Goal: Book appointment/travel/reservation

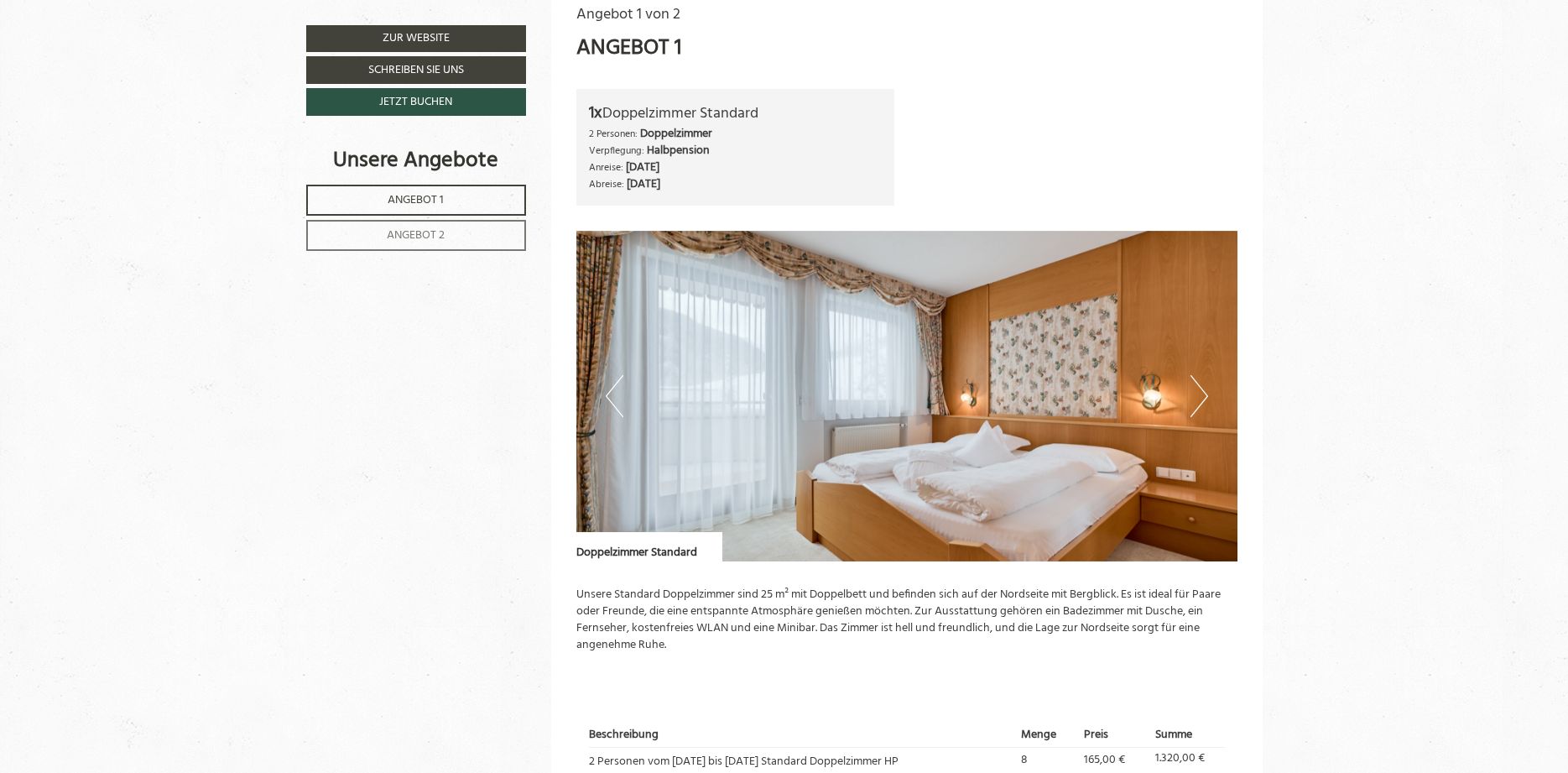
click at [1198, 391] on button "Next" at bounding box center [1199, 396] width 18 height 42
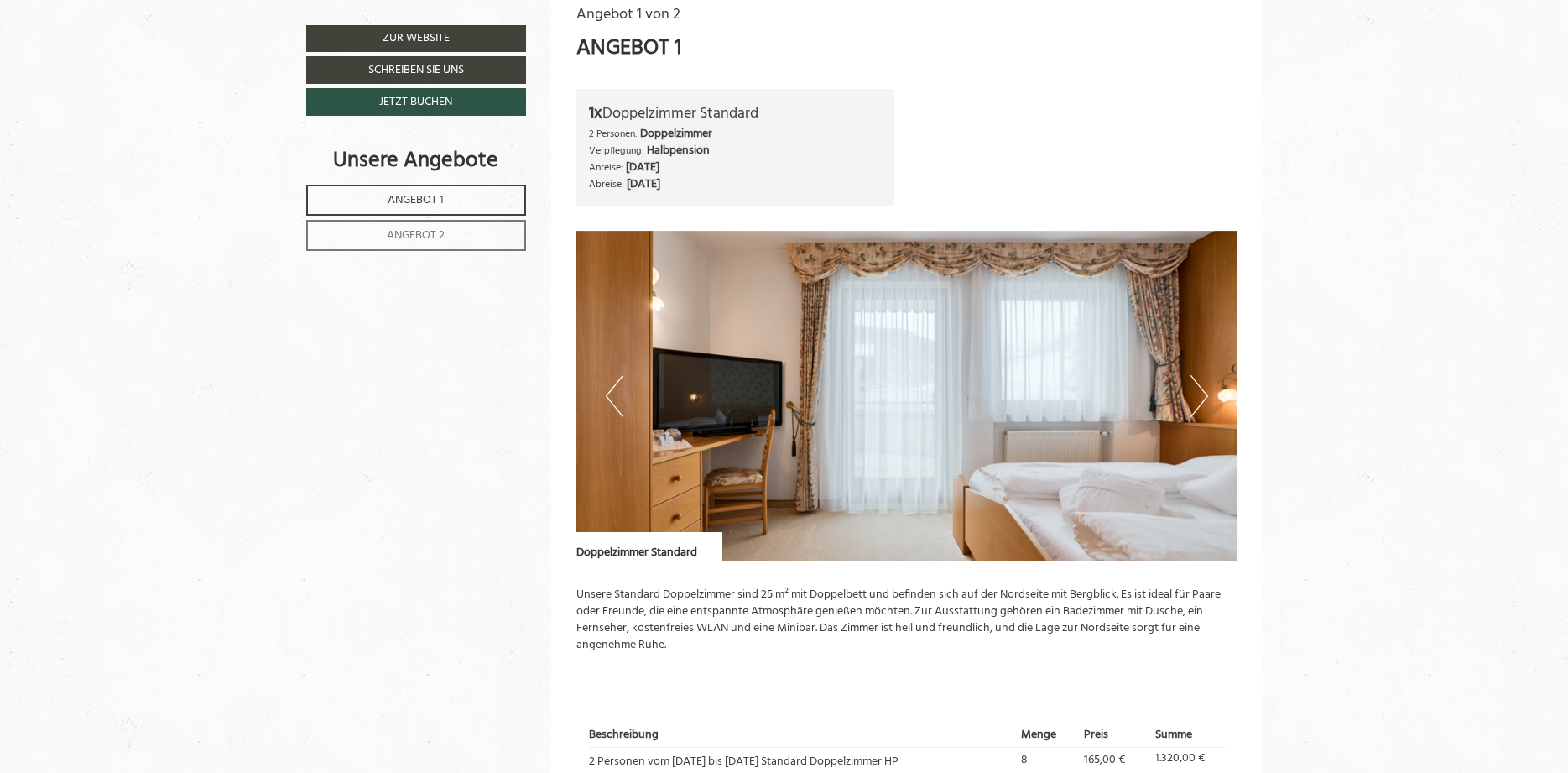
click at [1198, 391] on button "Next" at bounding box center [1199, 396] width 18 height 42
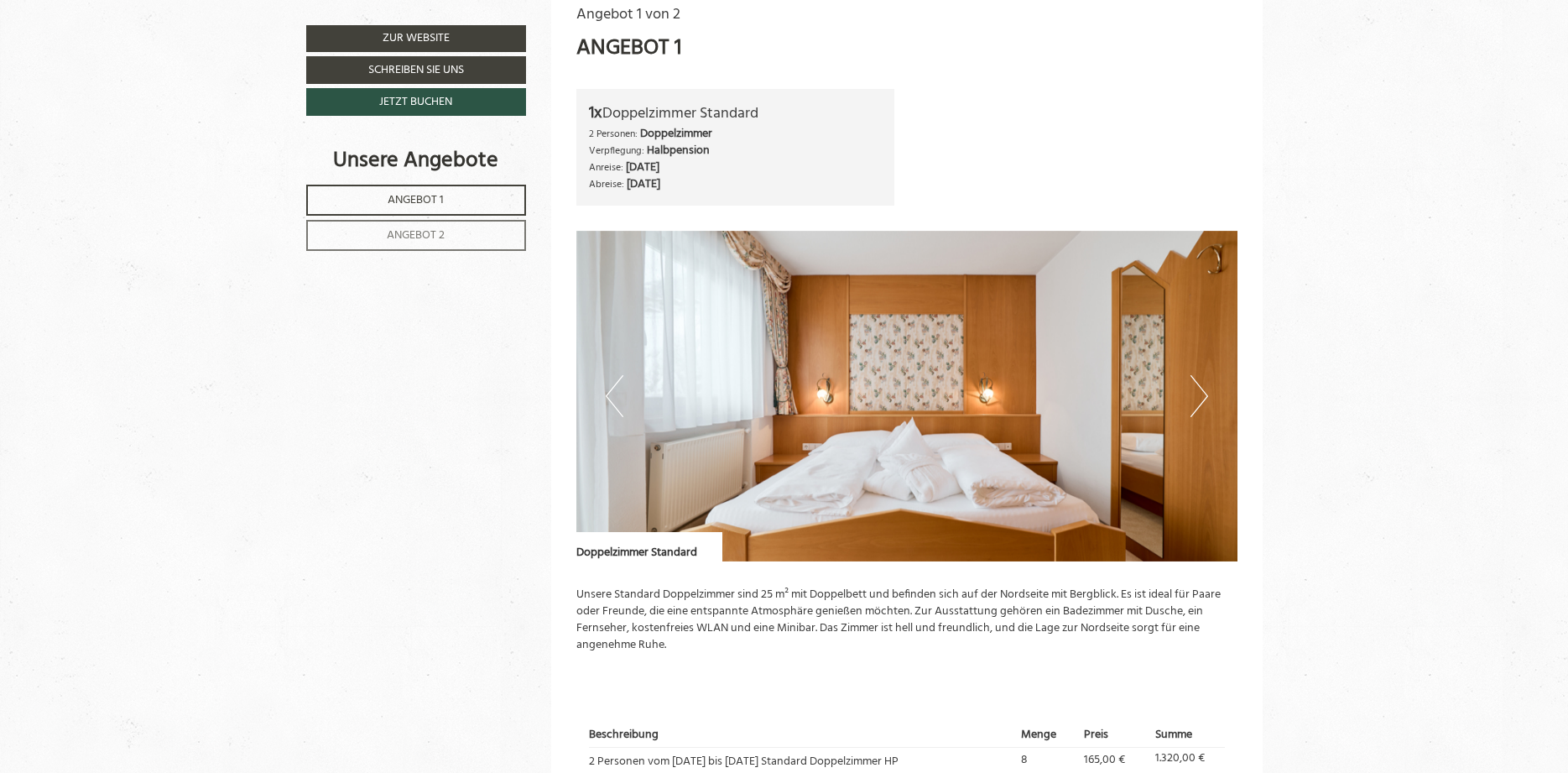
click at [1198, 391] on button "Next" at bounding box center [1199, 396] width 18 height 42
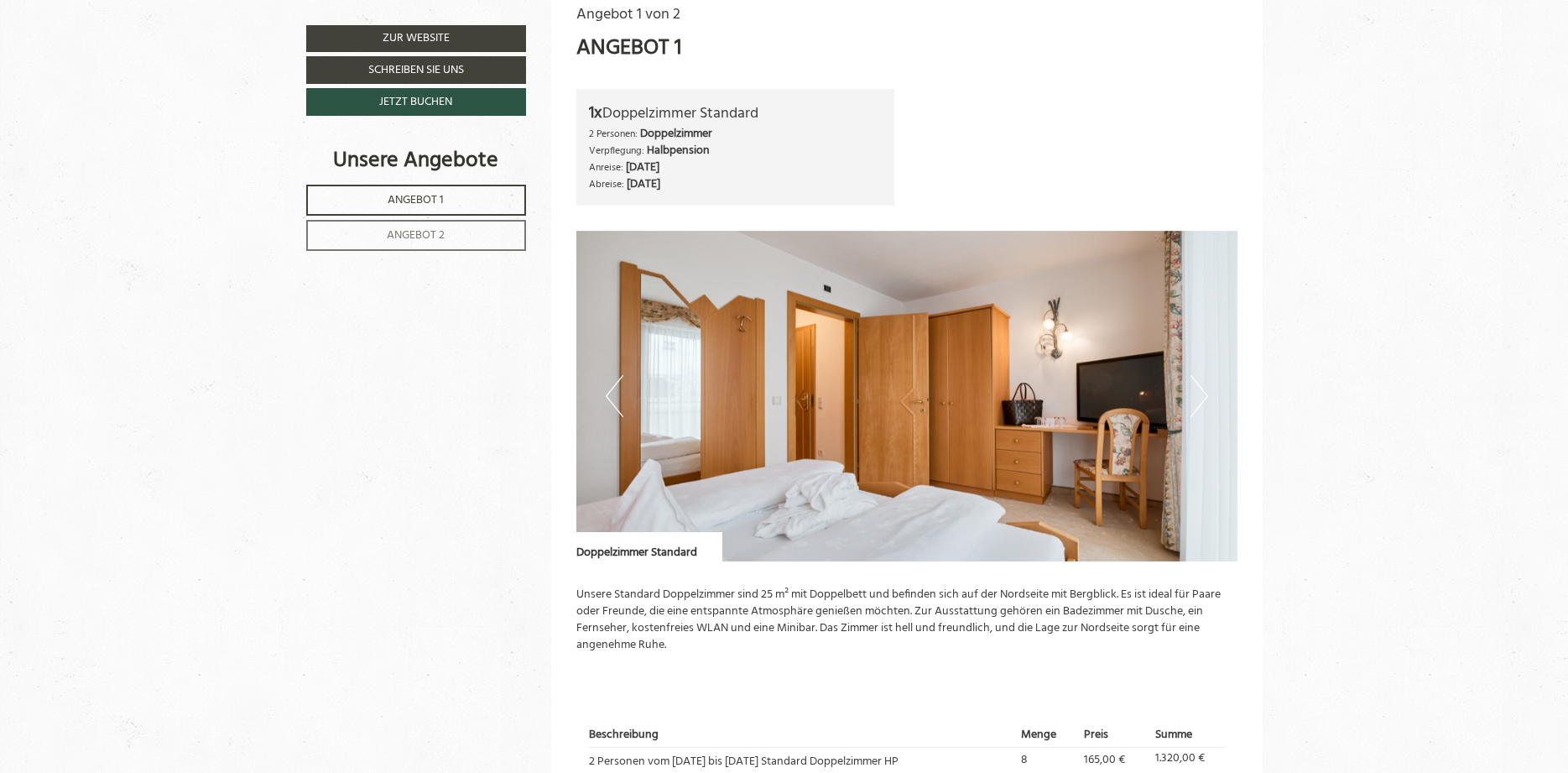
click at [1198, 391] on button "Next" at bounding box center [1199, 396] width 18 height 42
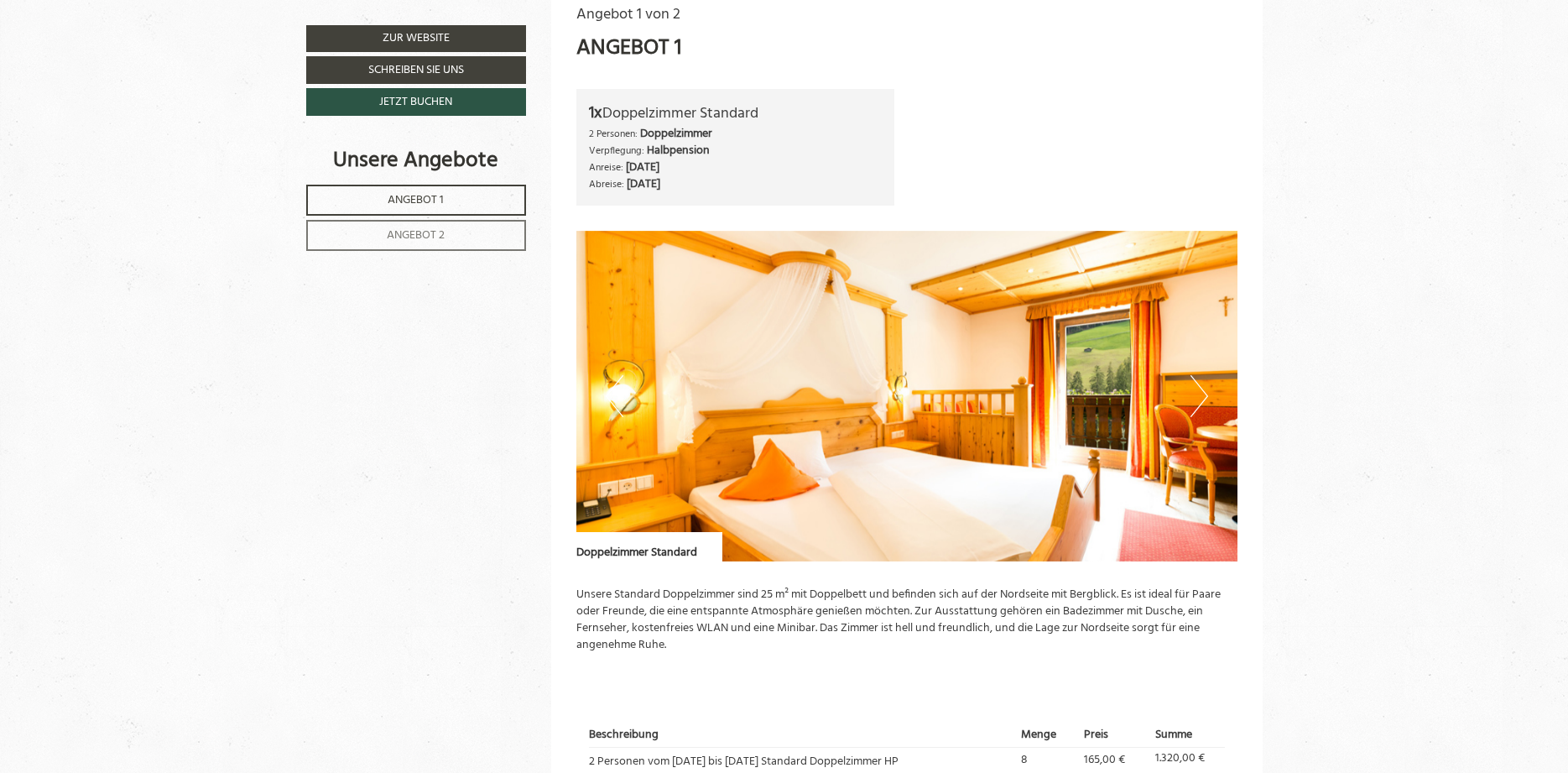
click at [1199, 394] on button "Next" at bounding box center [1199, 396] width 18 height 42
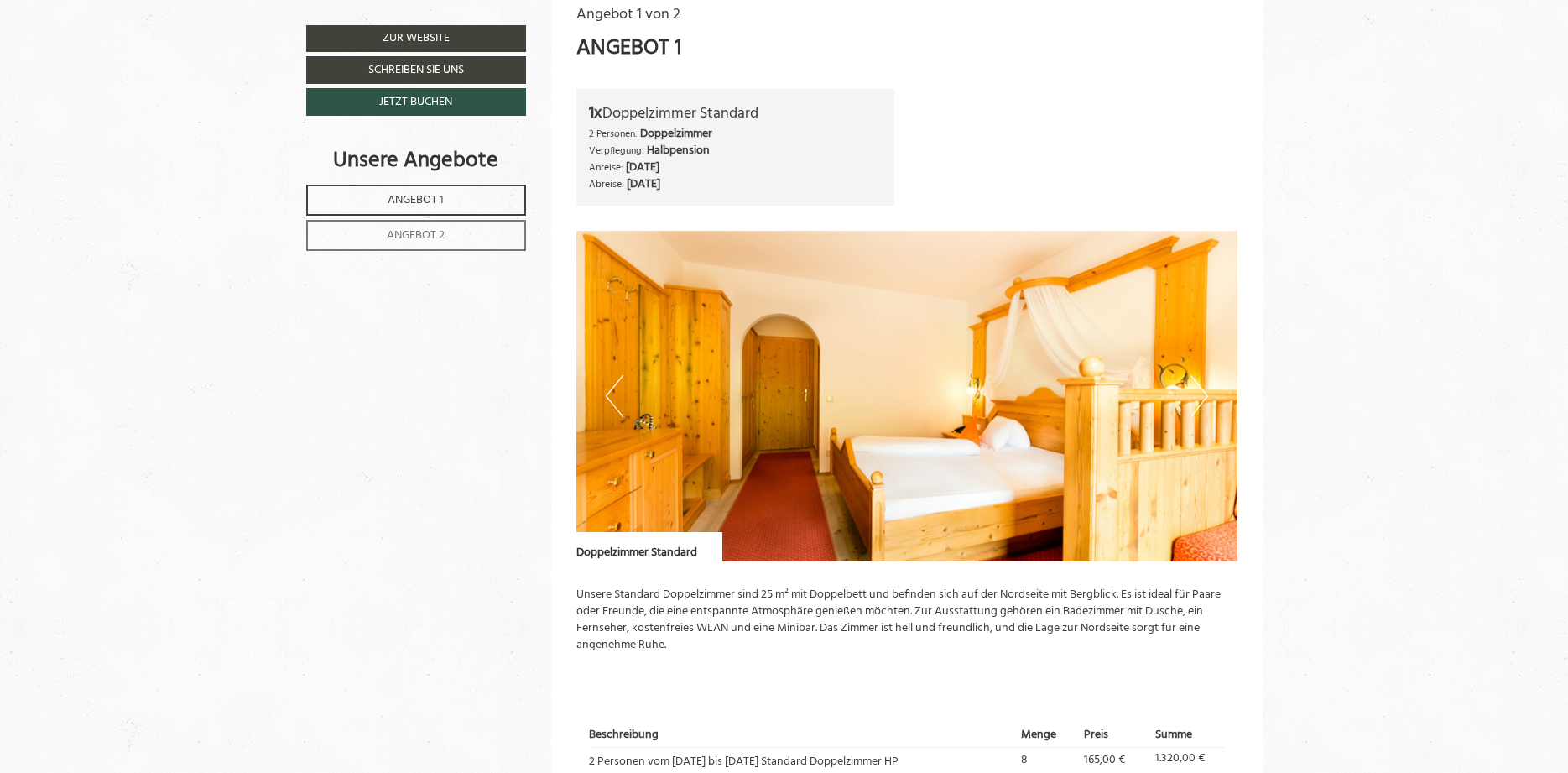
click at [1199, 394] on button "Next" at bounding box center [1199, 396] width 18 height 42
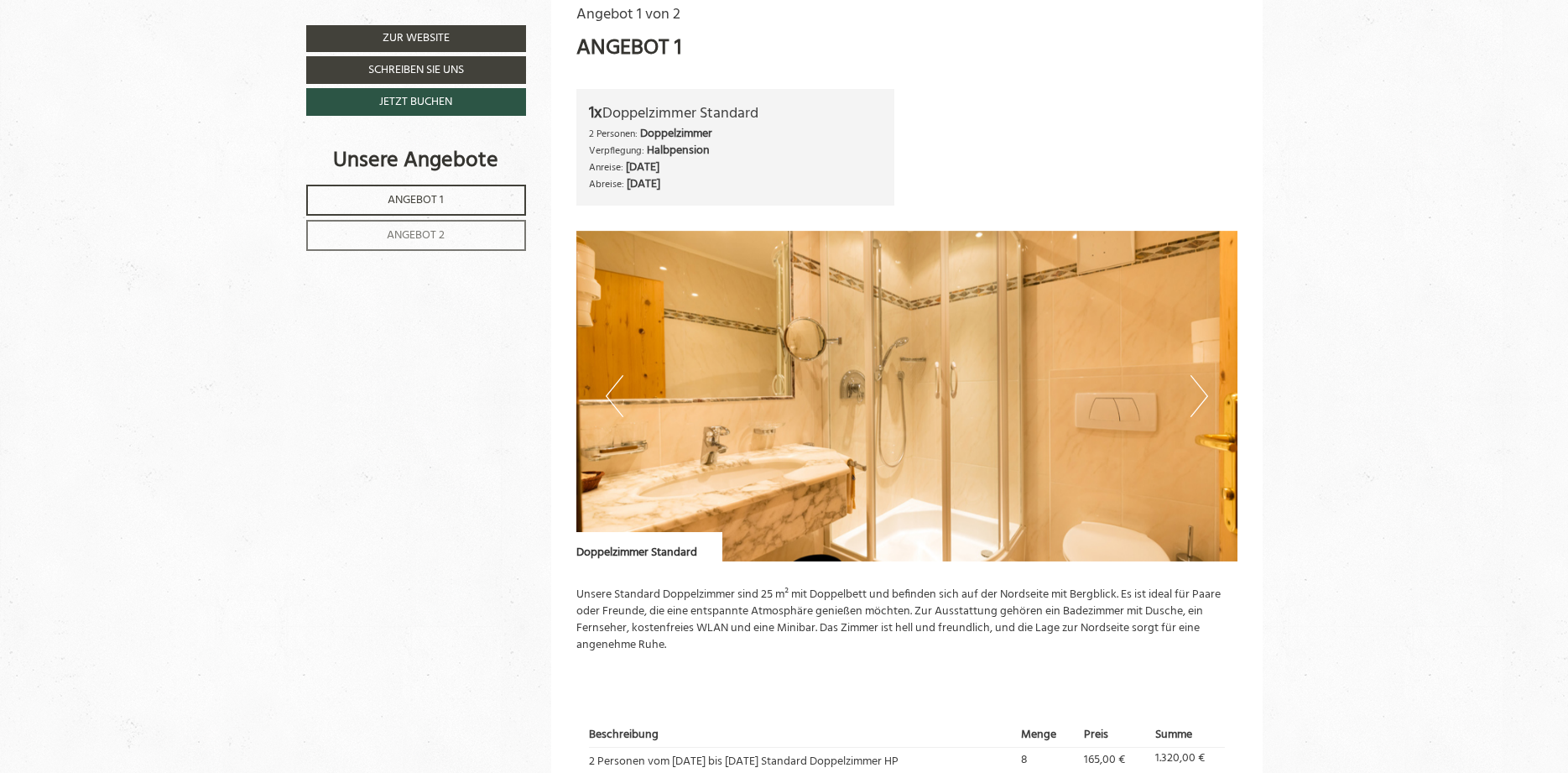
click at [1196, 395] on button "Next" at bounding box center [1199, 396] width 18 height 42
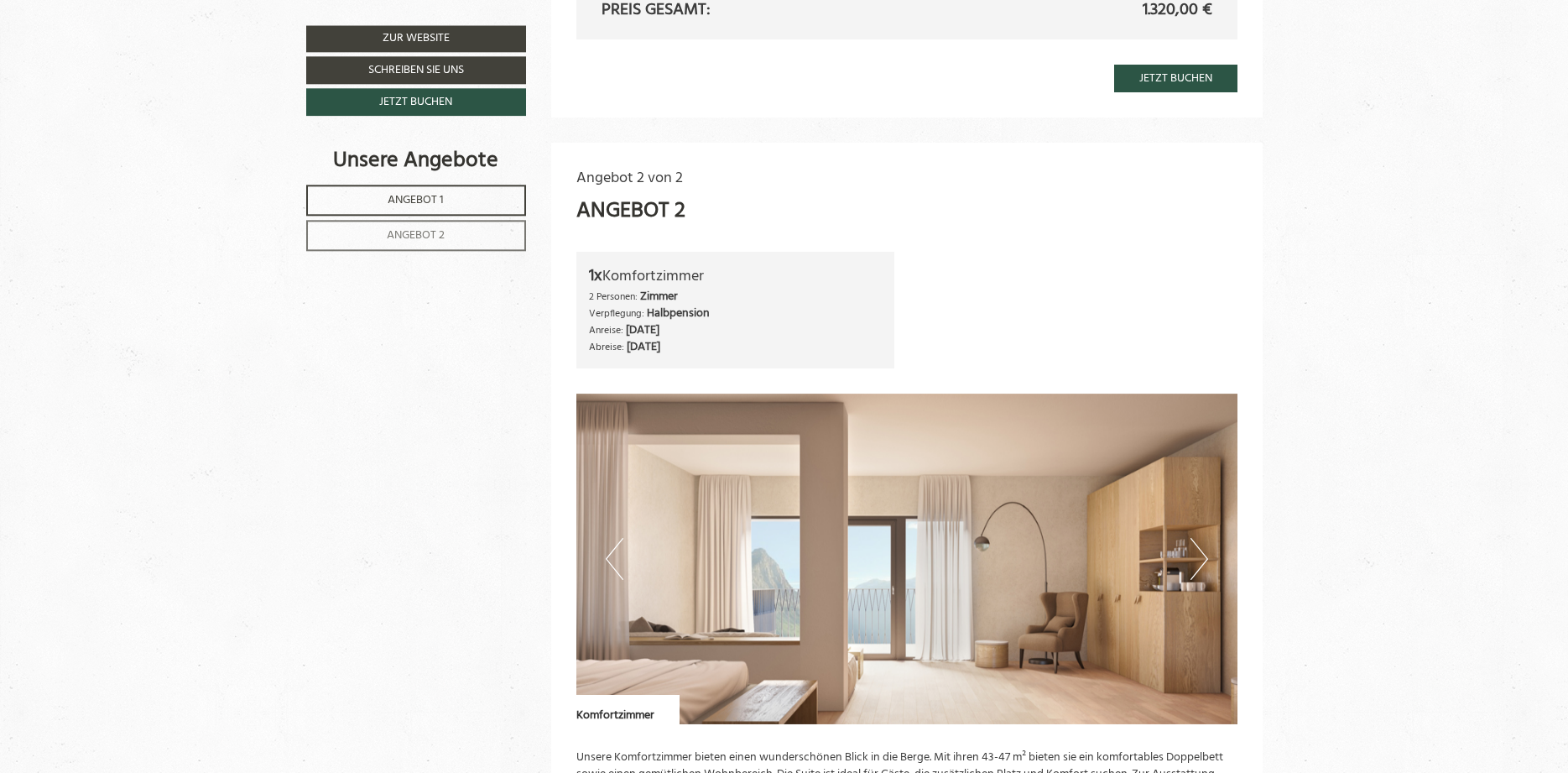
scroll to position [1883, 0]
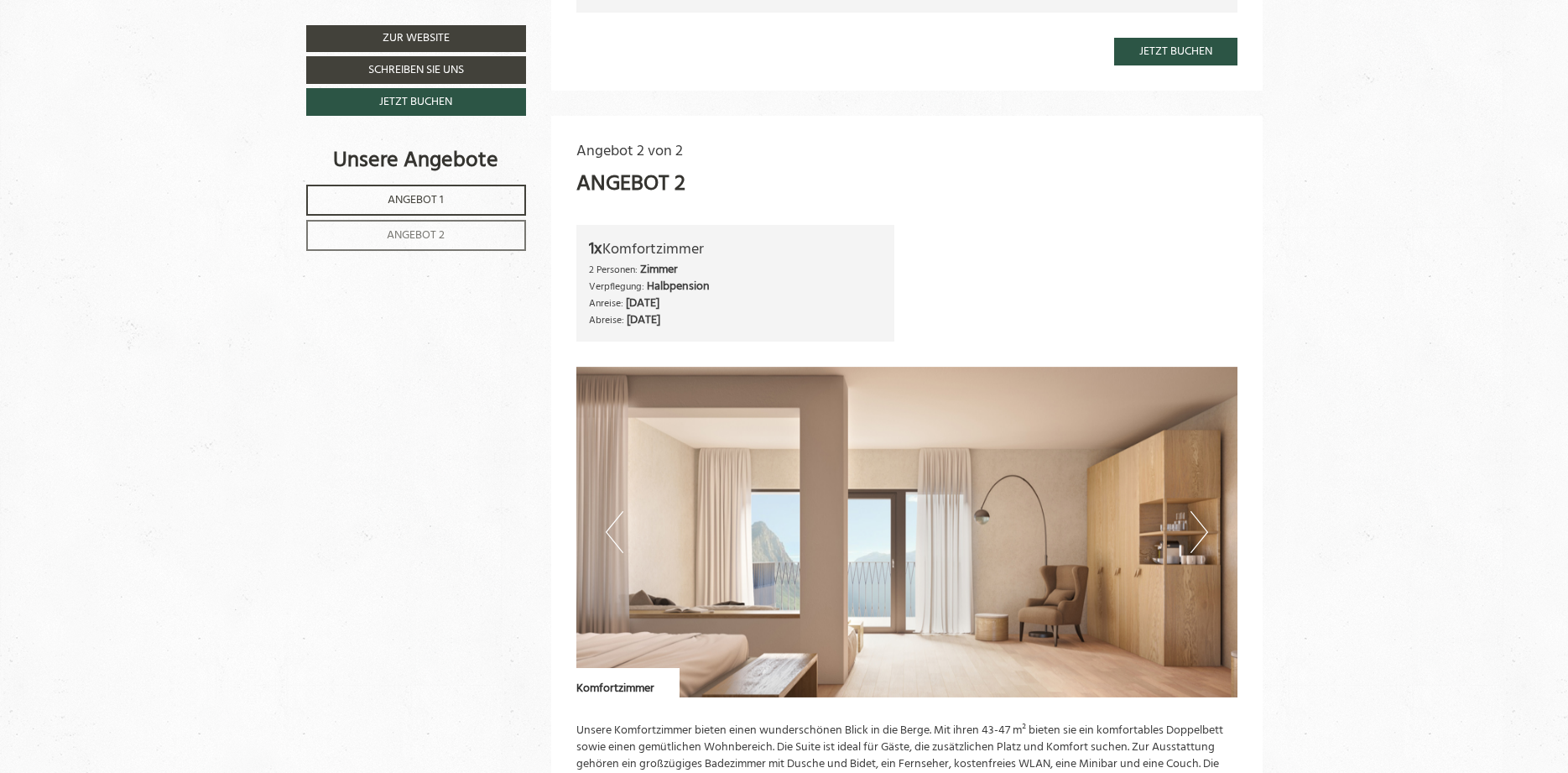
click at [1203, 522] on button "Next" at bounding box center [1199, 532] width 18 height 42
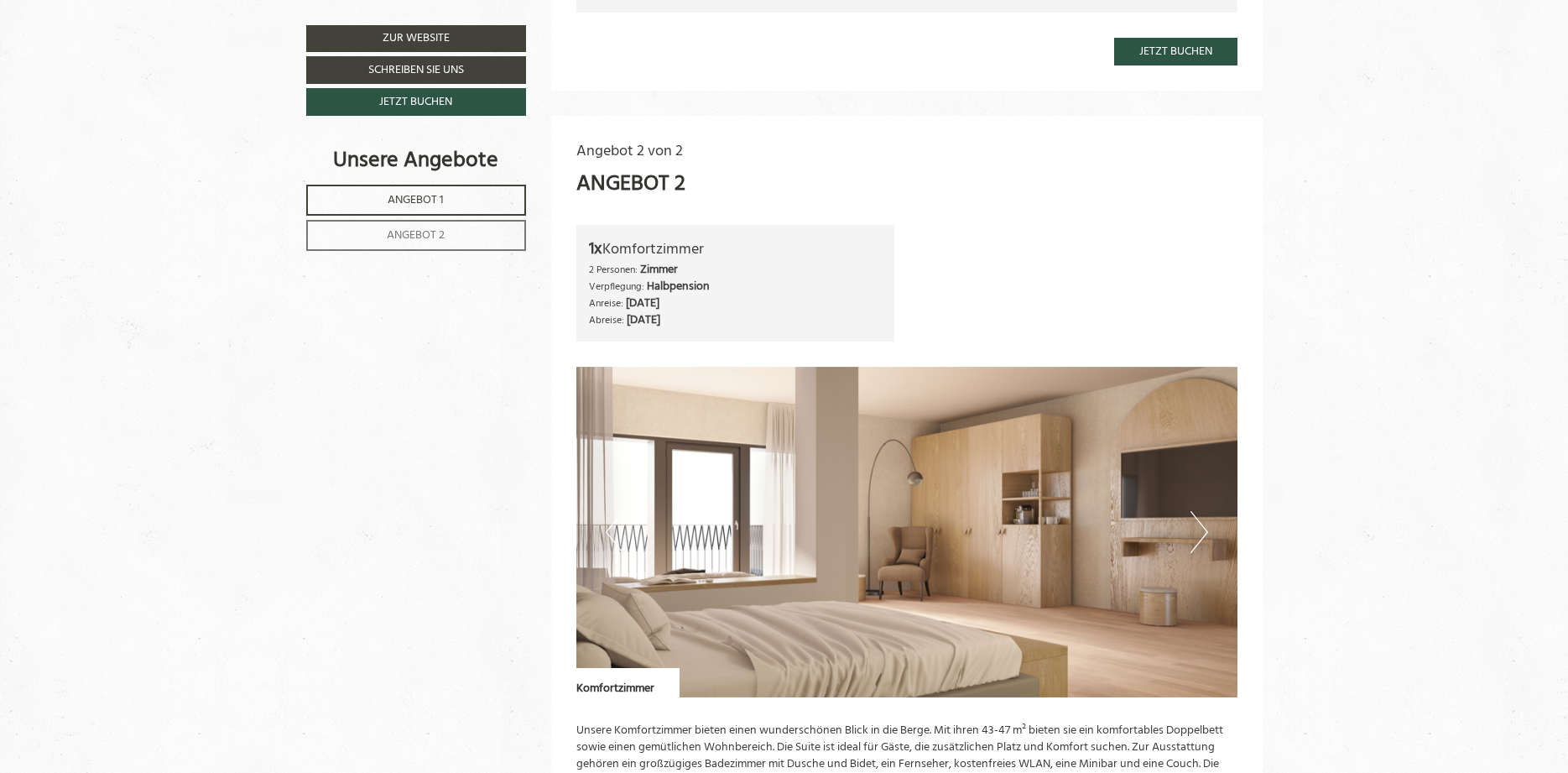
click at [1202, 522] on button "Next" at bounding box center [1199, 532] width 18 height 42
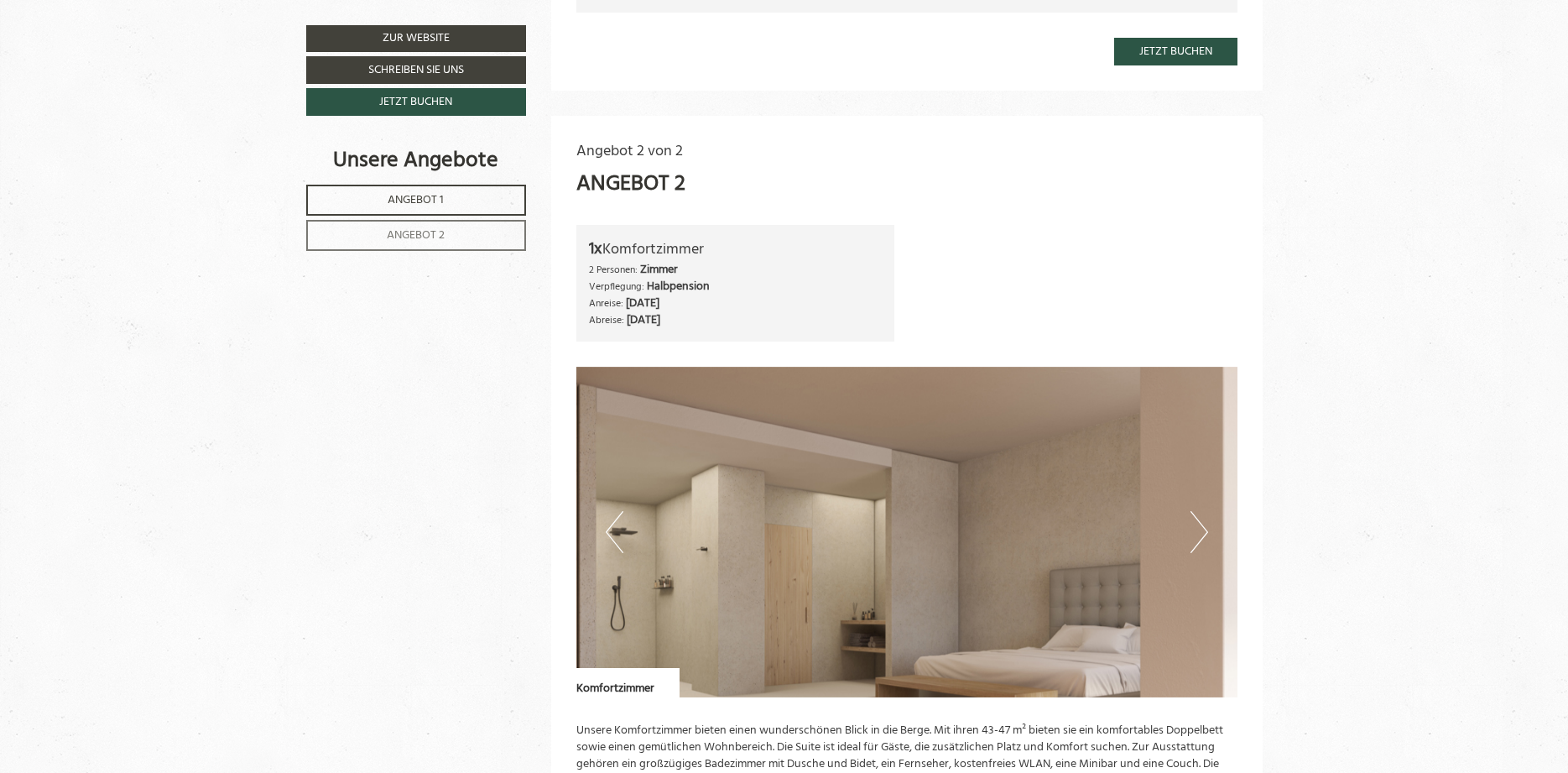
click at [1202, 522] on button "Next" at bounding box center [1199, 532] width 18 height 42
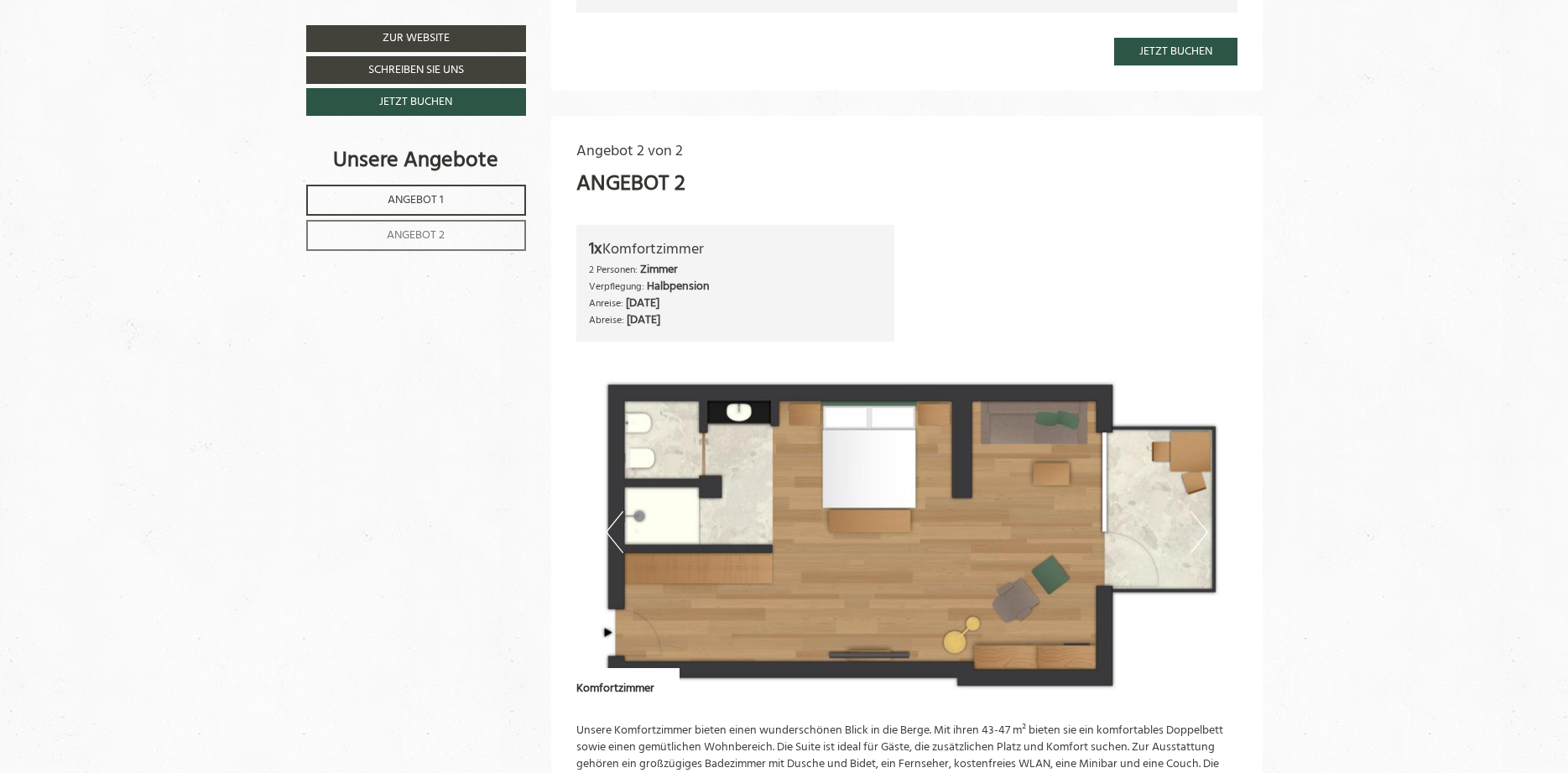
click at [1202, 522] on button "Next" at bounding box center [1199, 532] width 18 height 42
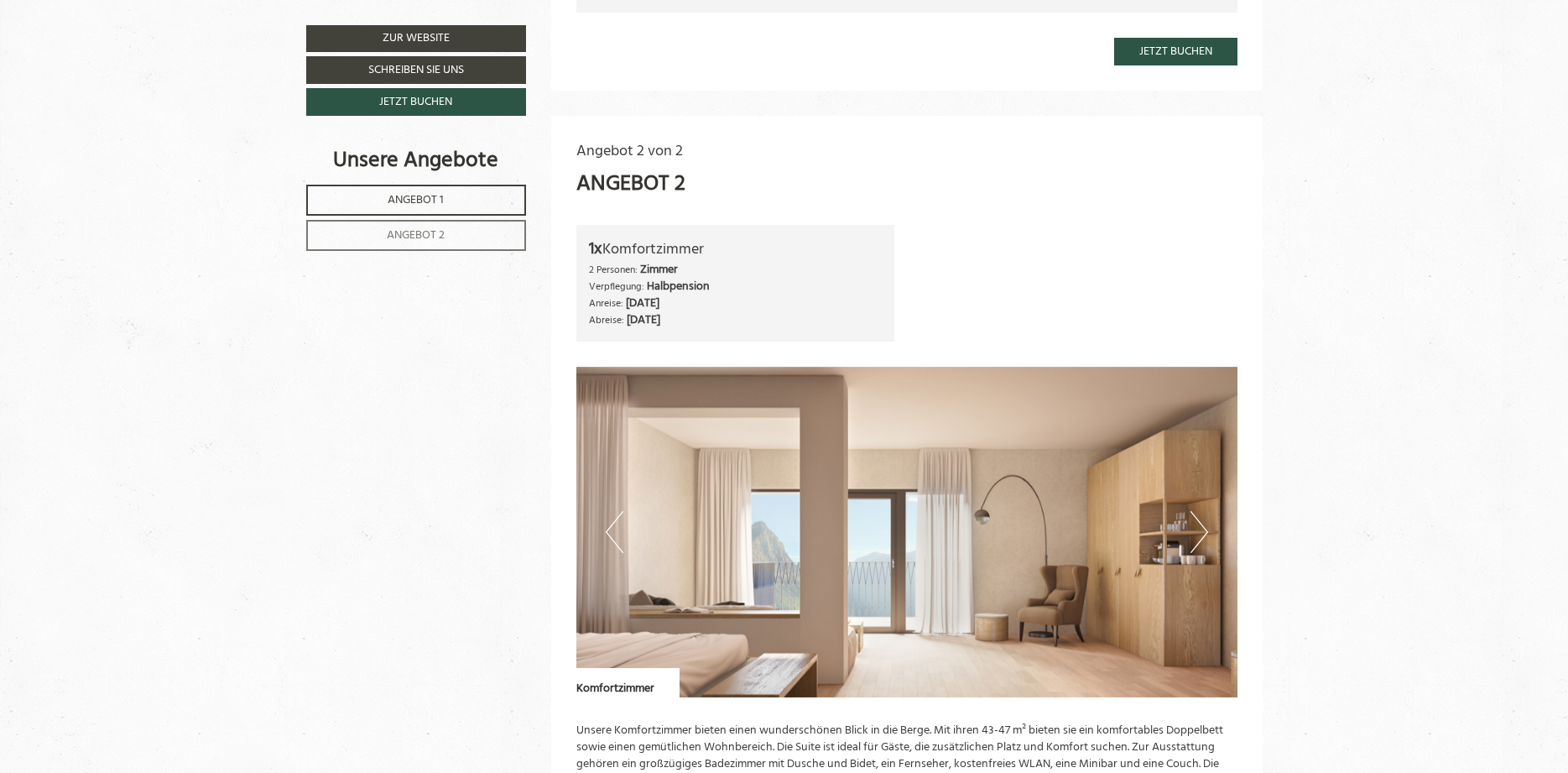
click at [1202, 522] on button "Next" at bounding box center [1199, 532] width 18 height 42
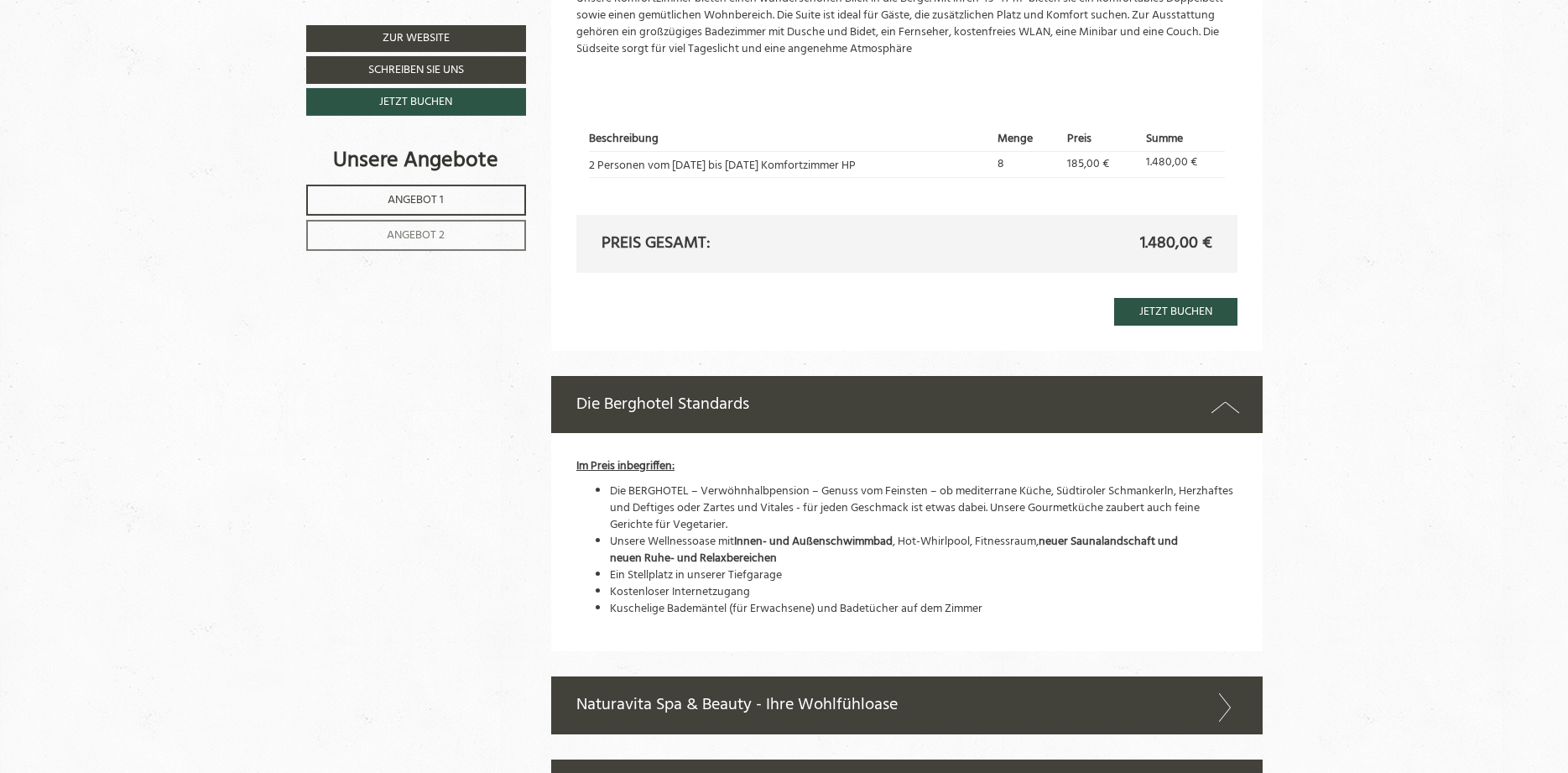
scroll to position [2738, 0]
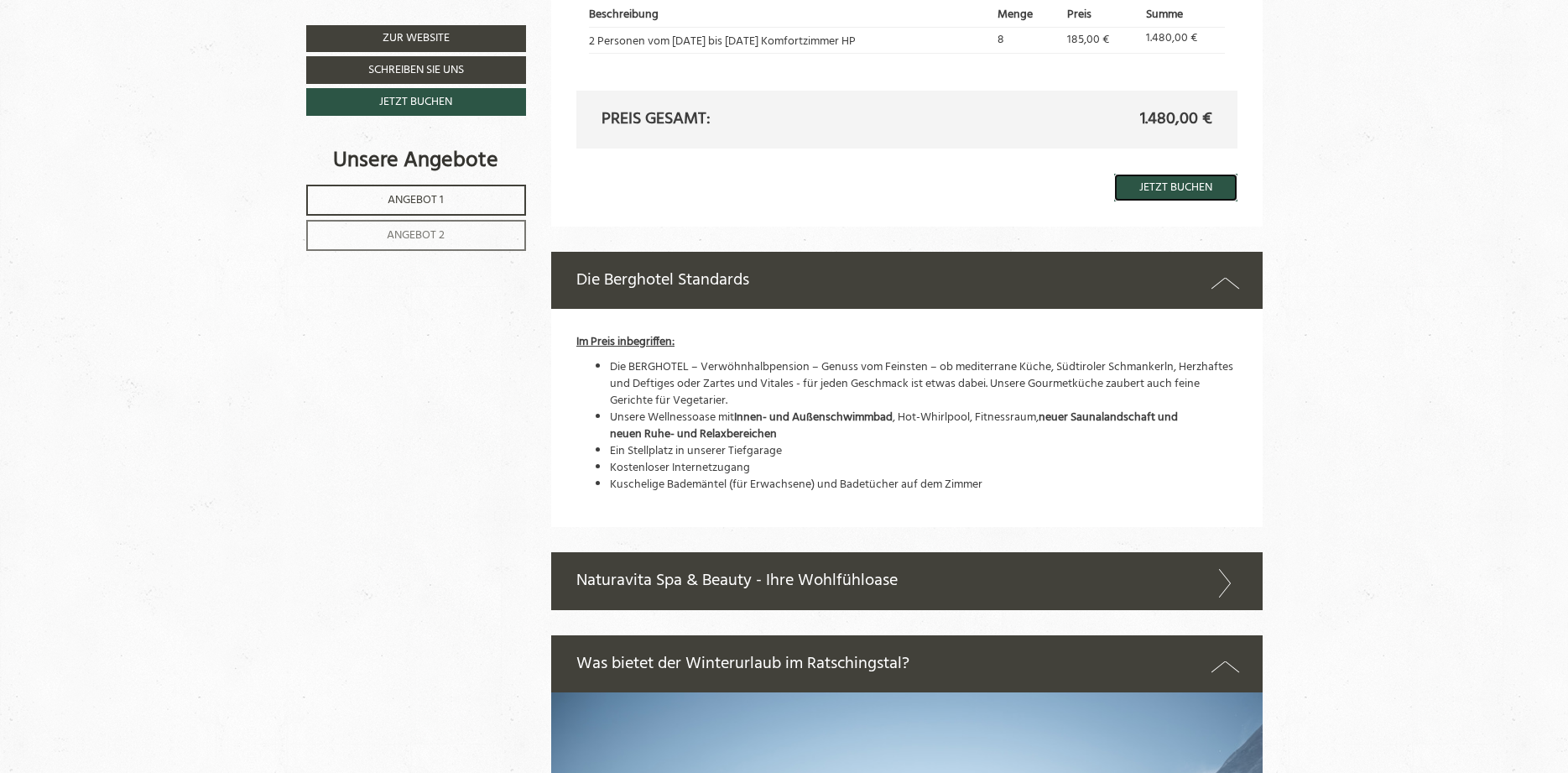
click at [1190, 185] on link "Jetzt buchen" at bounding box center [1176, 188] width 124 height 28
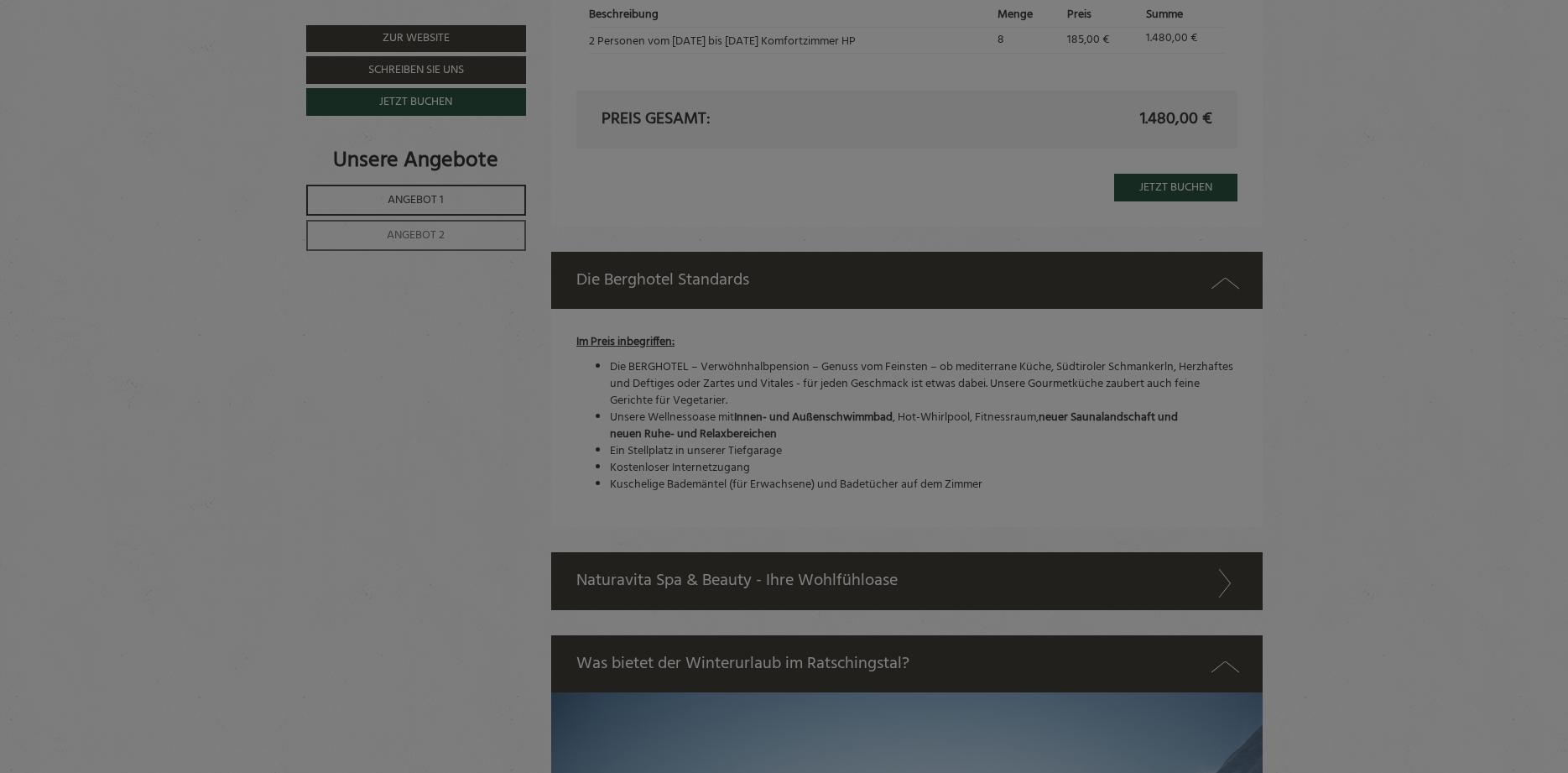
click at [1190, 185] on div at bounding box center [784, 386] width 1568 height 773
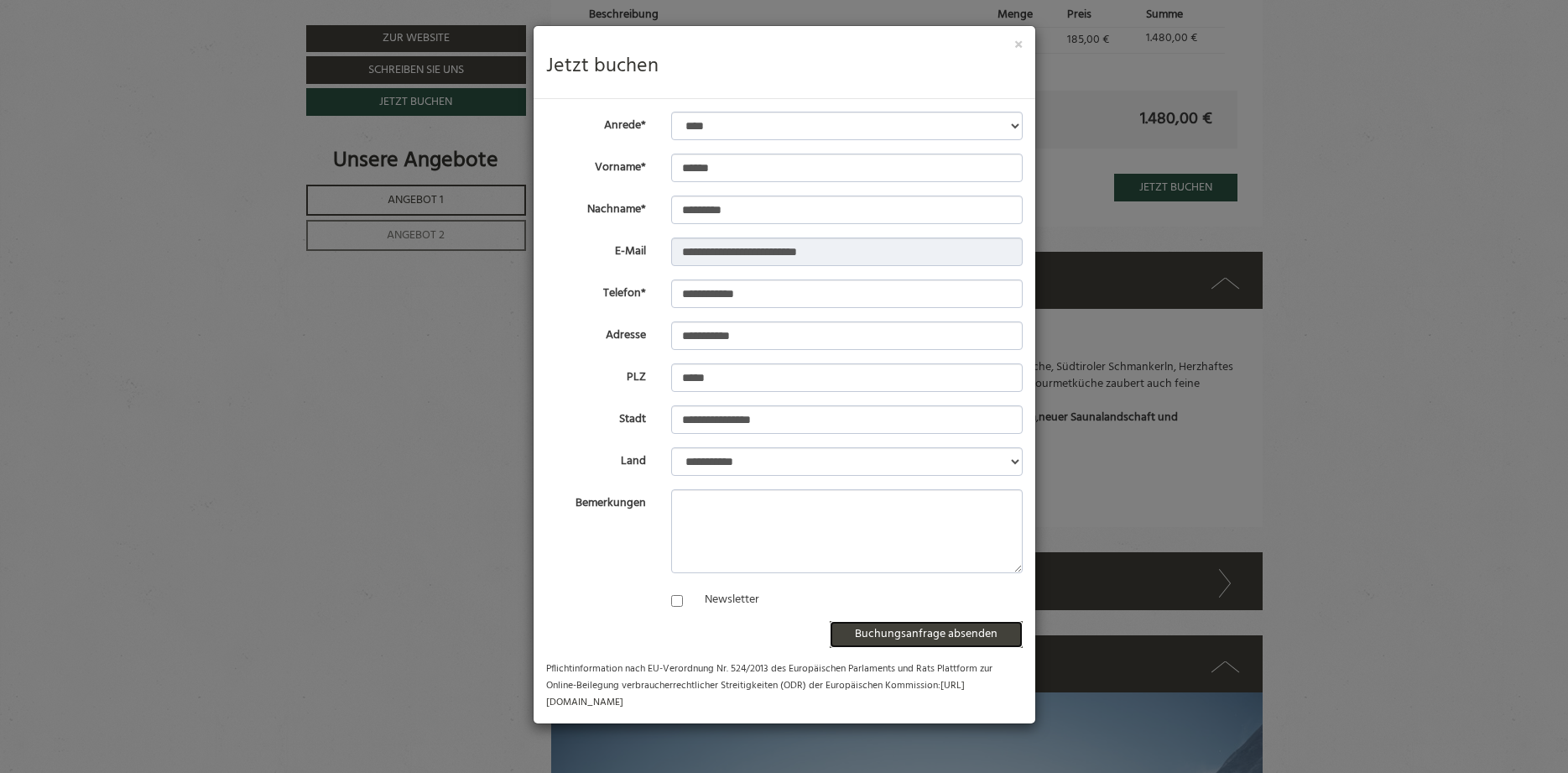
click at [915, 628] on button "Buchungsanfrage absenden" at bounding box center [927, 634] width 193 height 27
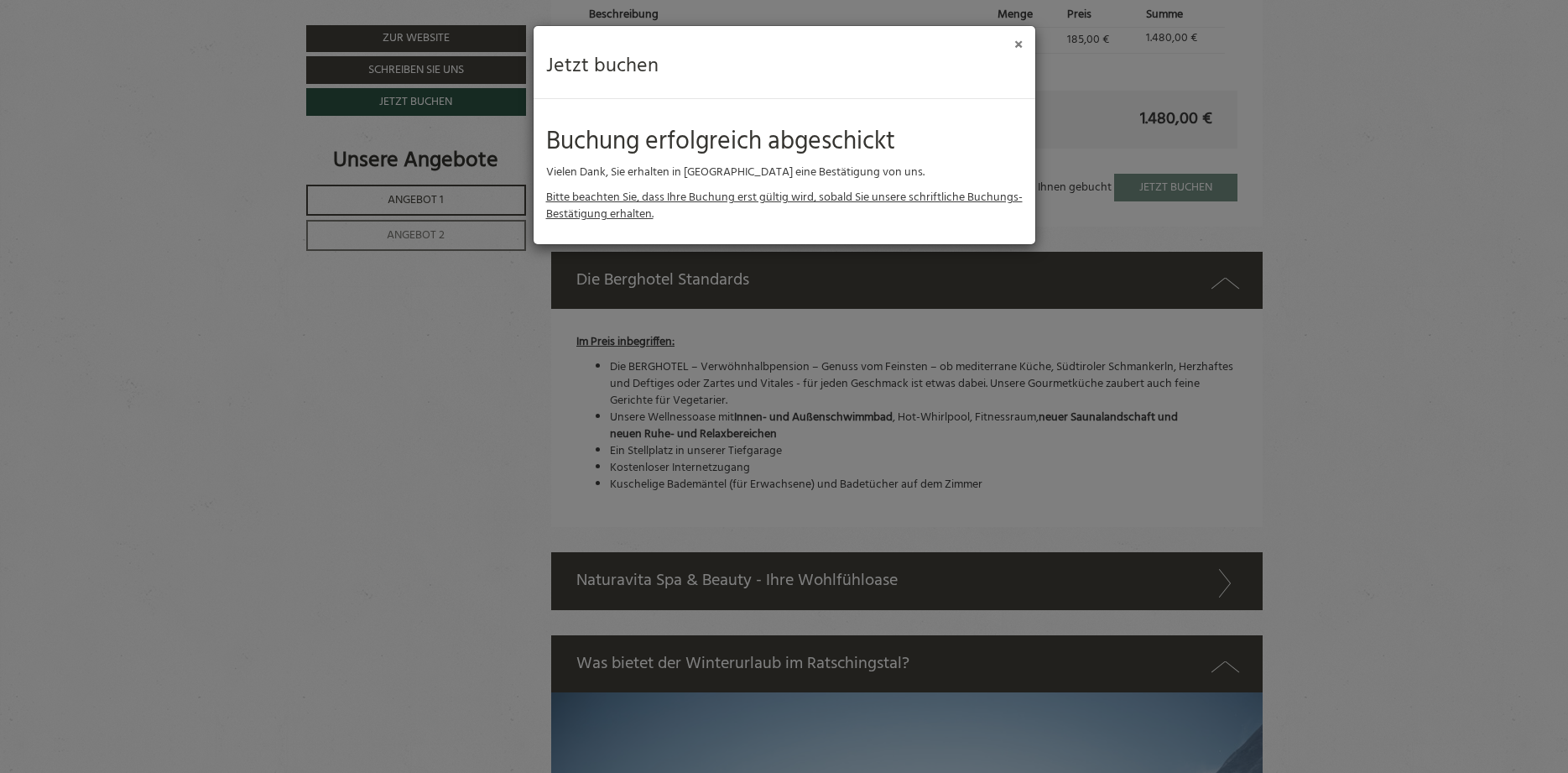
click at [1016, 39] on button "×" at bounding box center [1018, 45] width 8 height 18
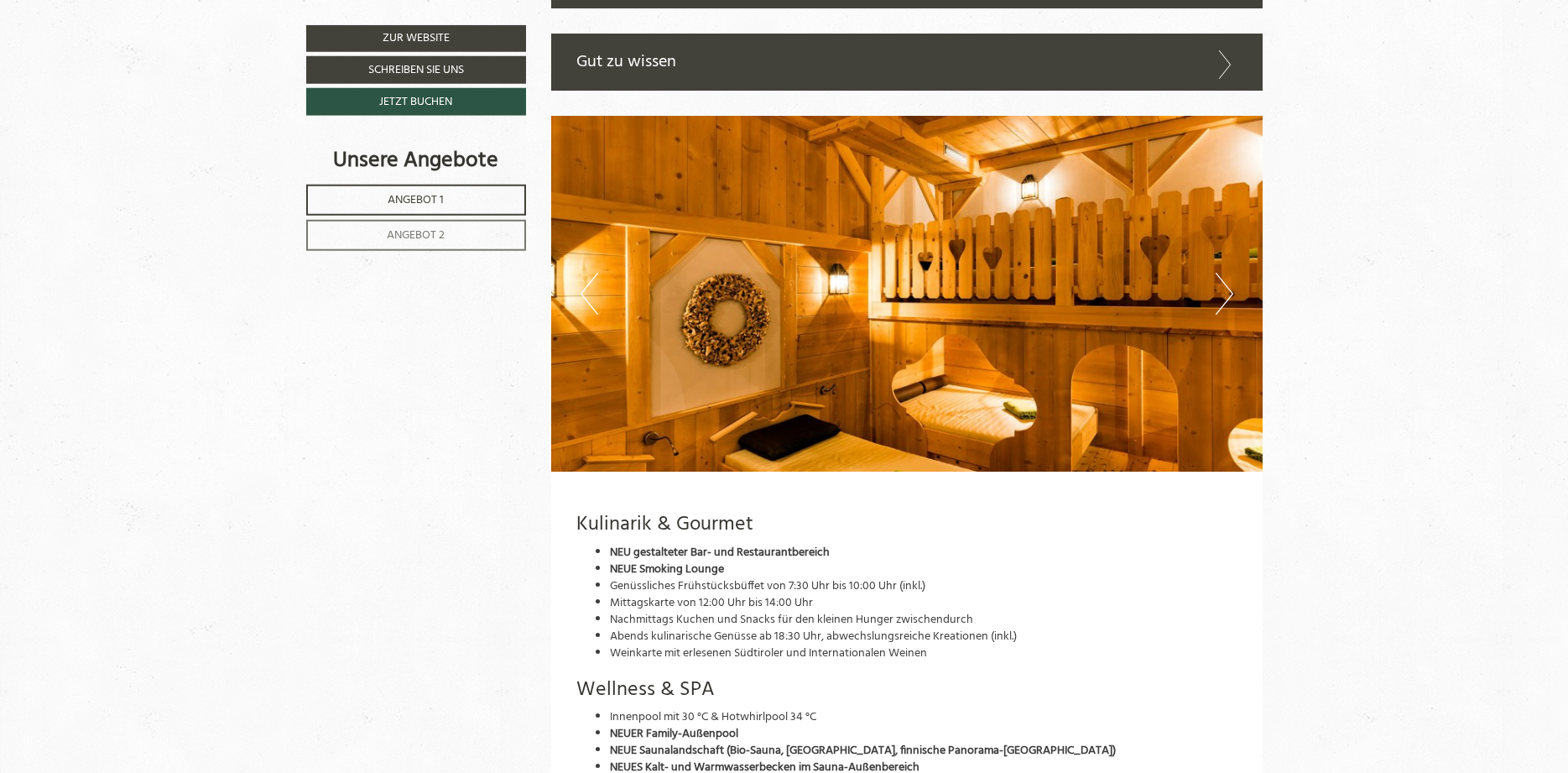
scroll to position [3936, 0]
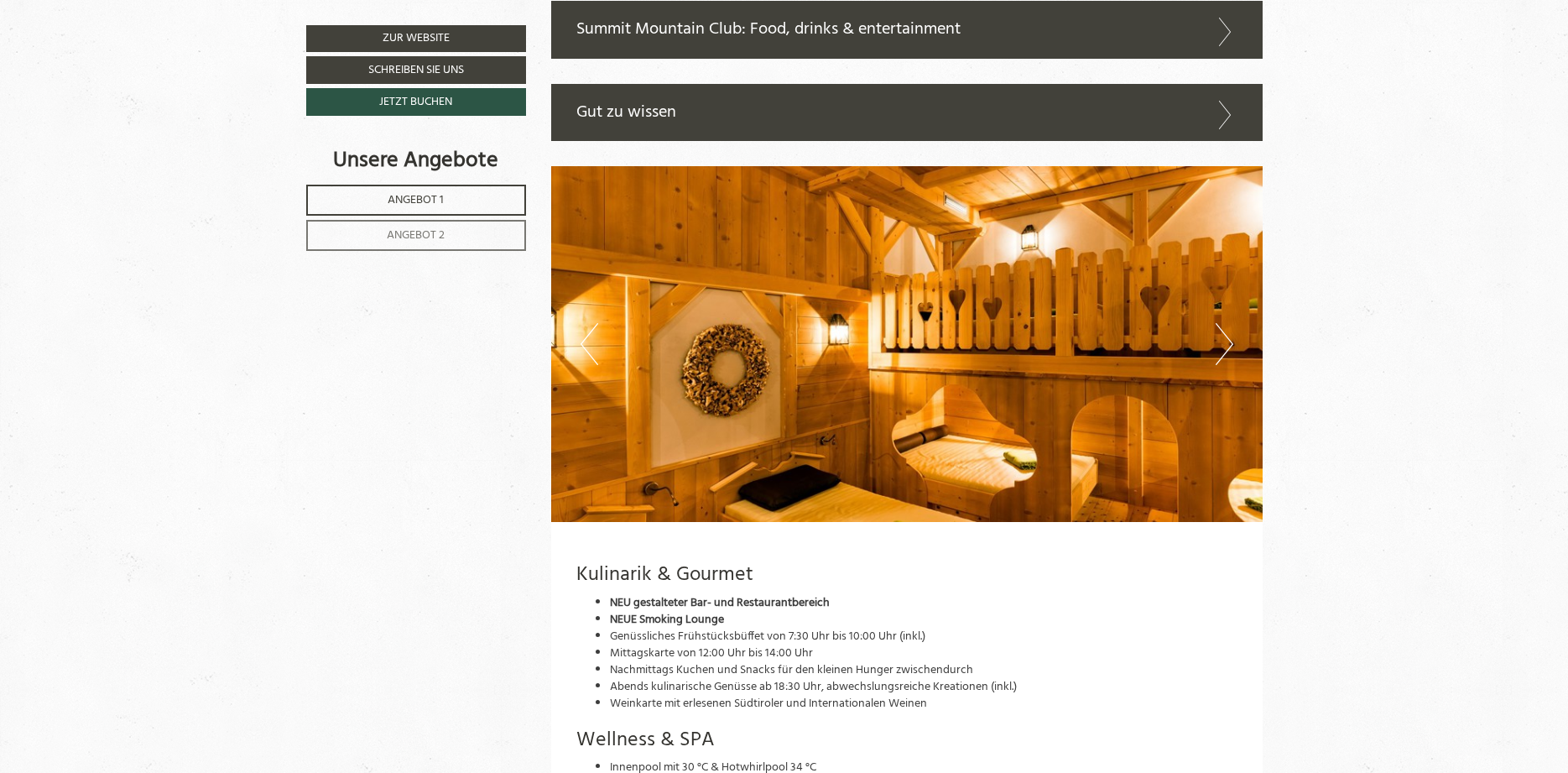
click at [1222, 360] on button "Next" at bounding box center [1224, 343] width 18 height 42
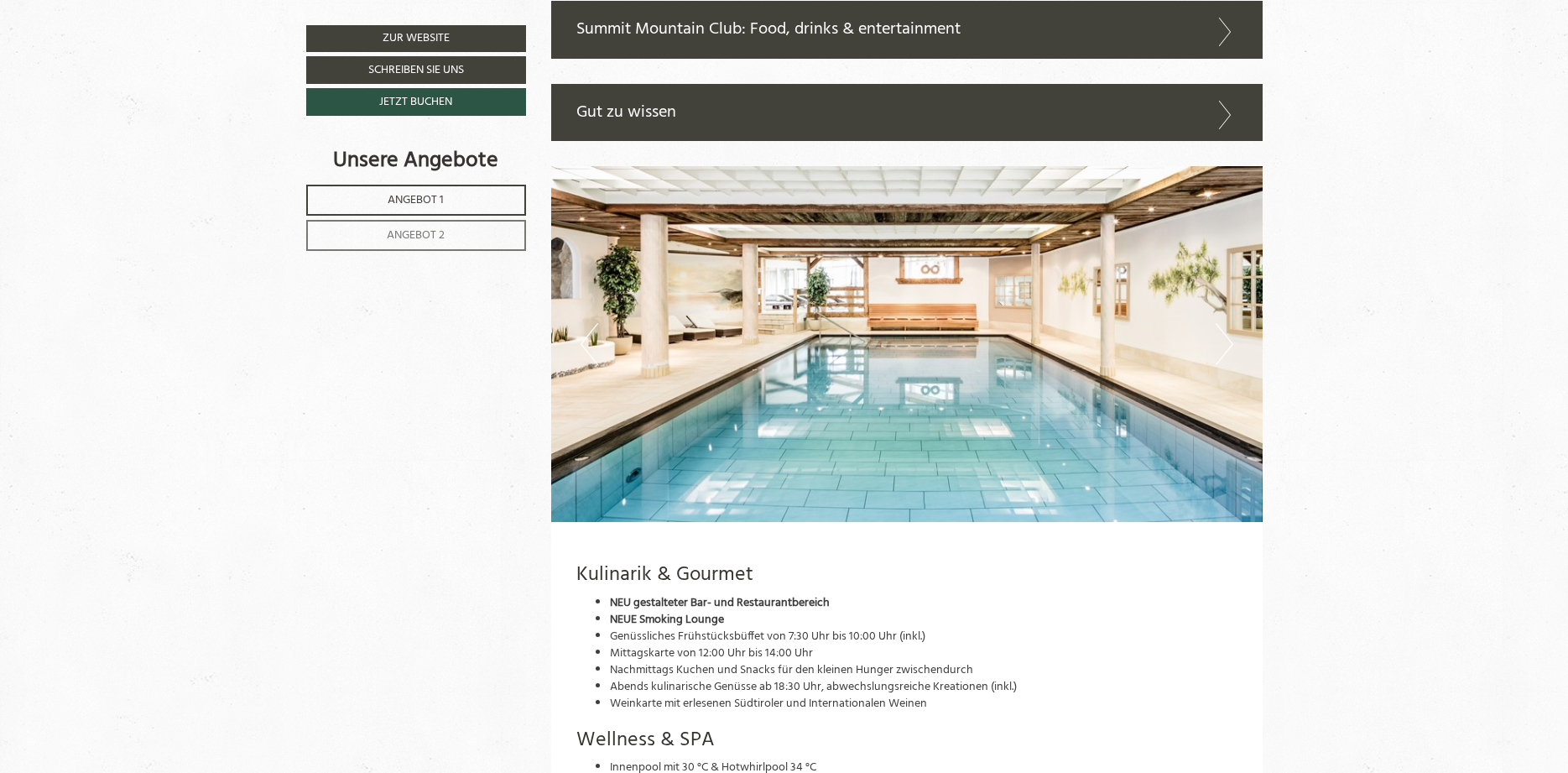
click at [1222, 360] on button "Next" at bounding box center [1224, 343] width 18 height 42
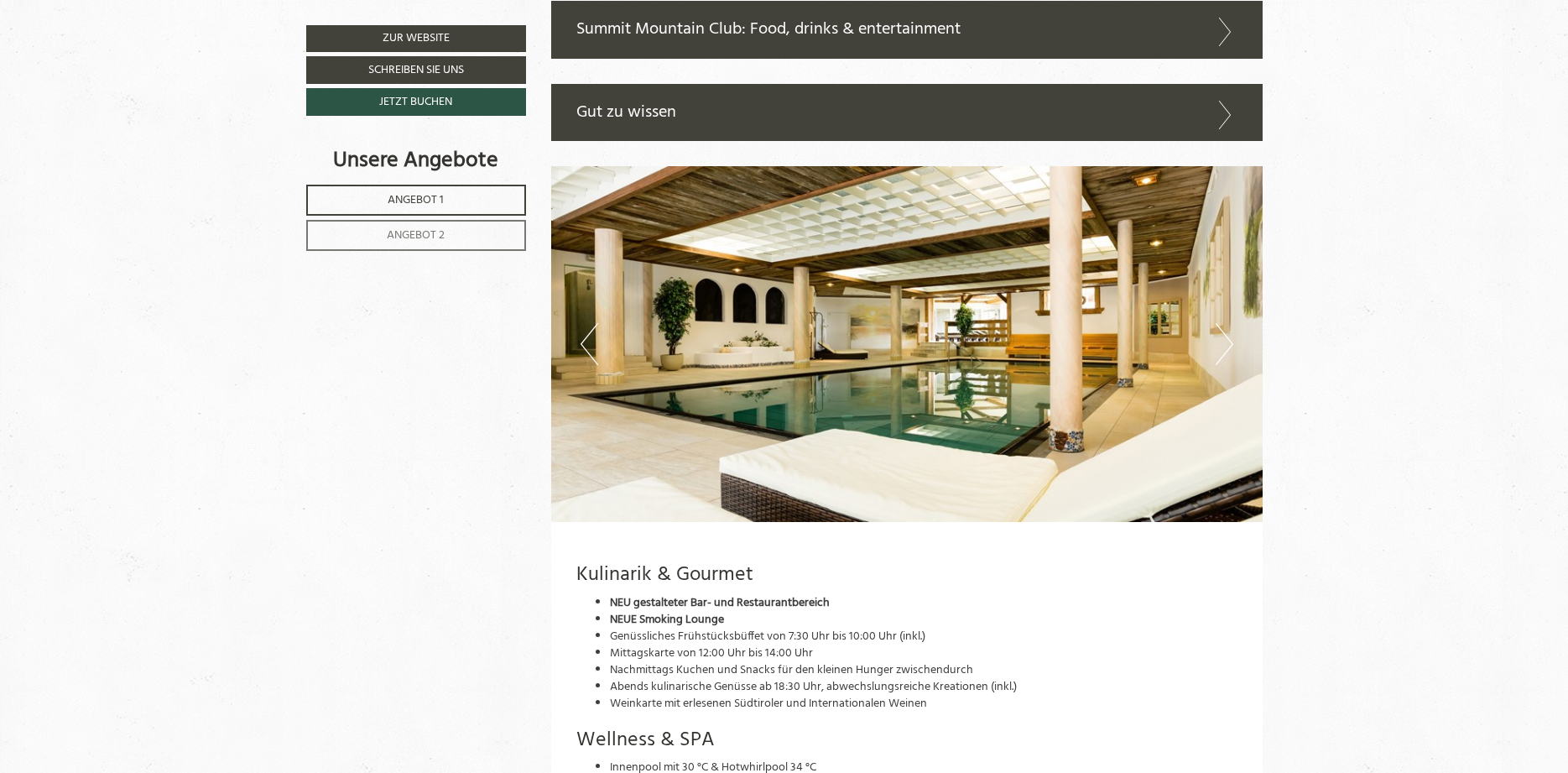
click at [1220, 360] on button "Next" at bounding box center [1224, 343] width 18 height 42
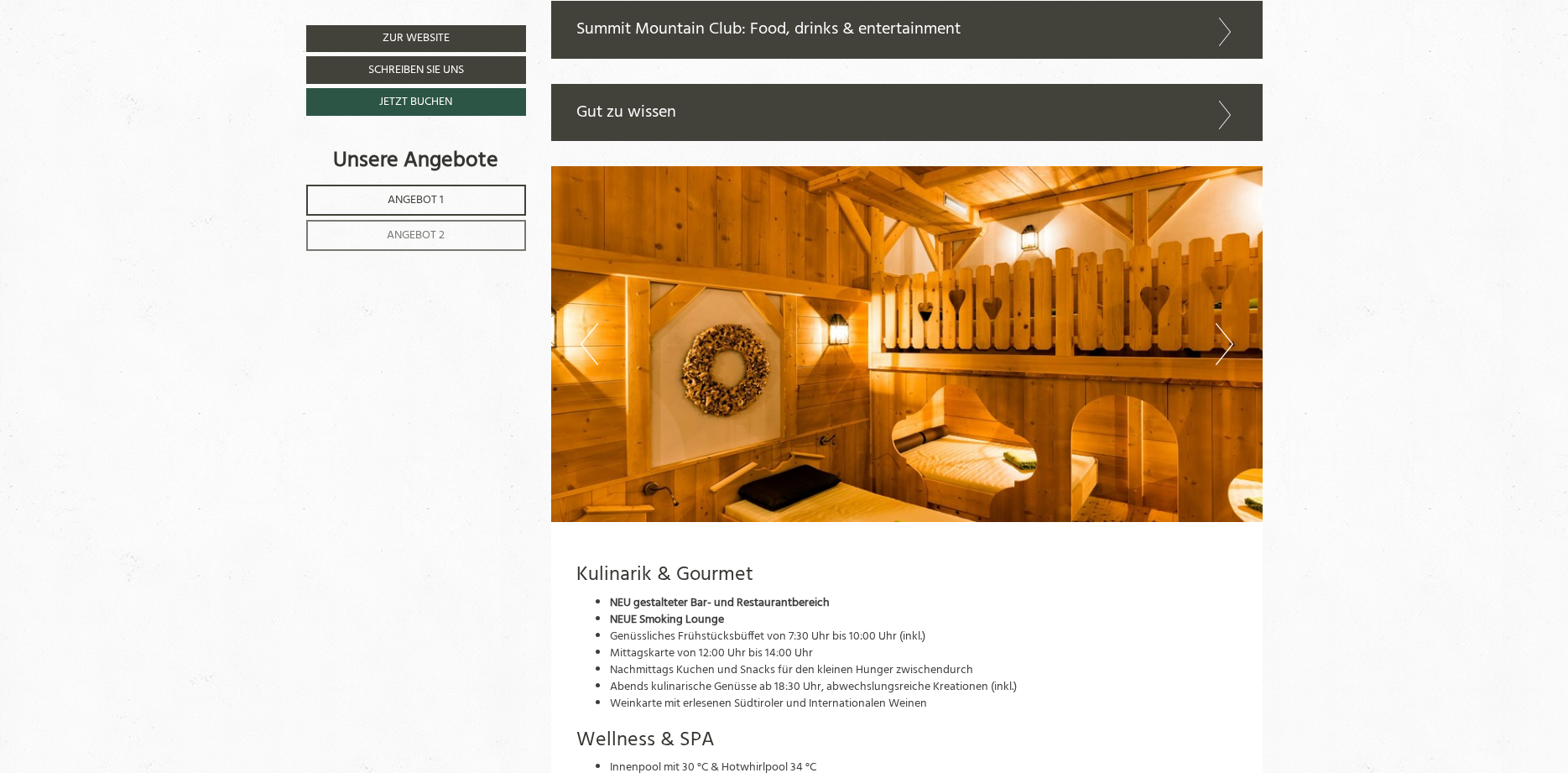
click at [1220, 360] on button "Next" at bounding box center [1224, 343] width 18 height 42
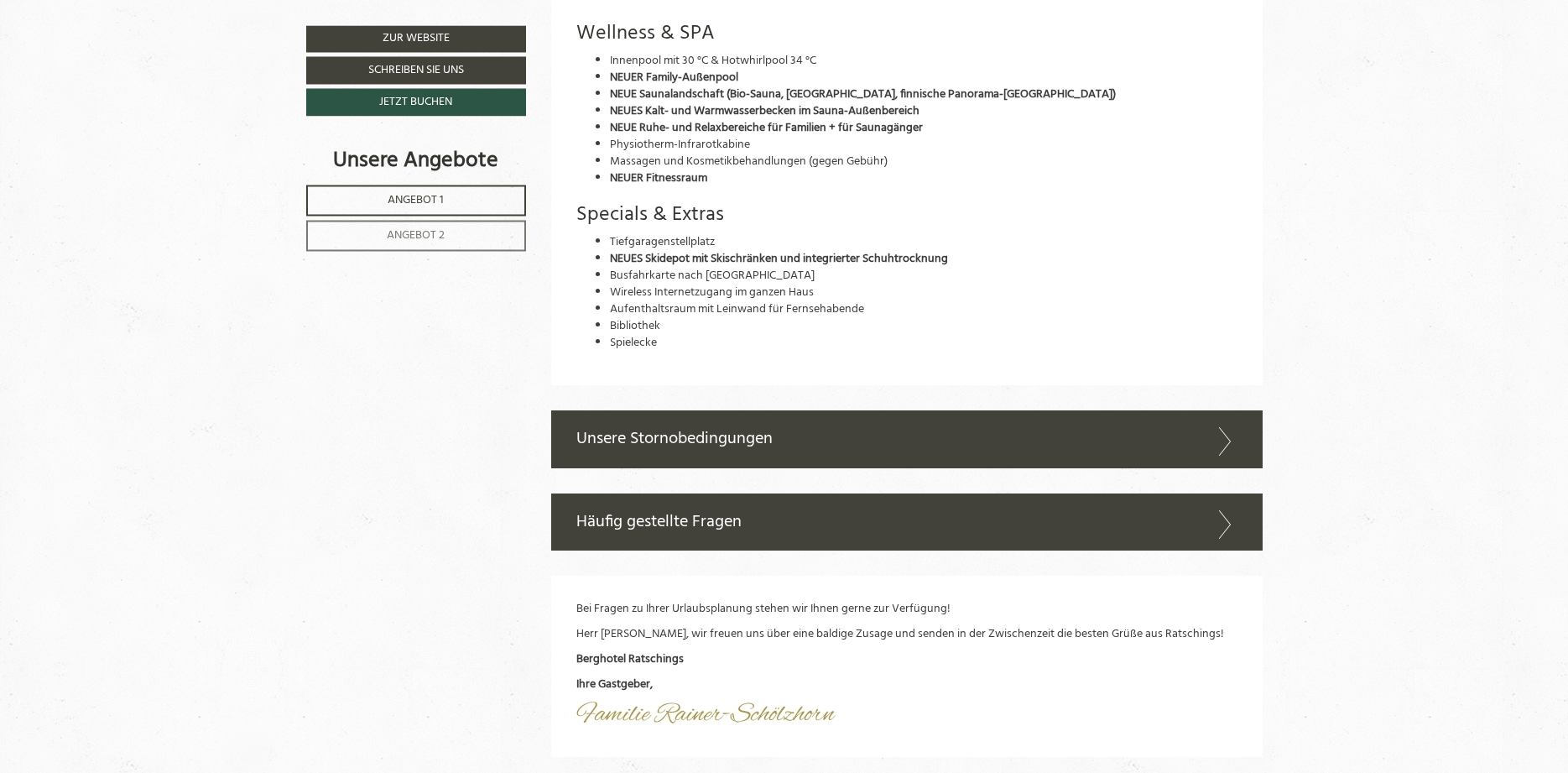
scroll to position [4706, 0]
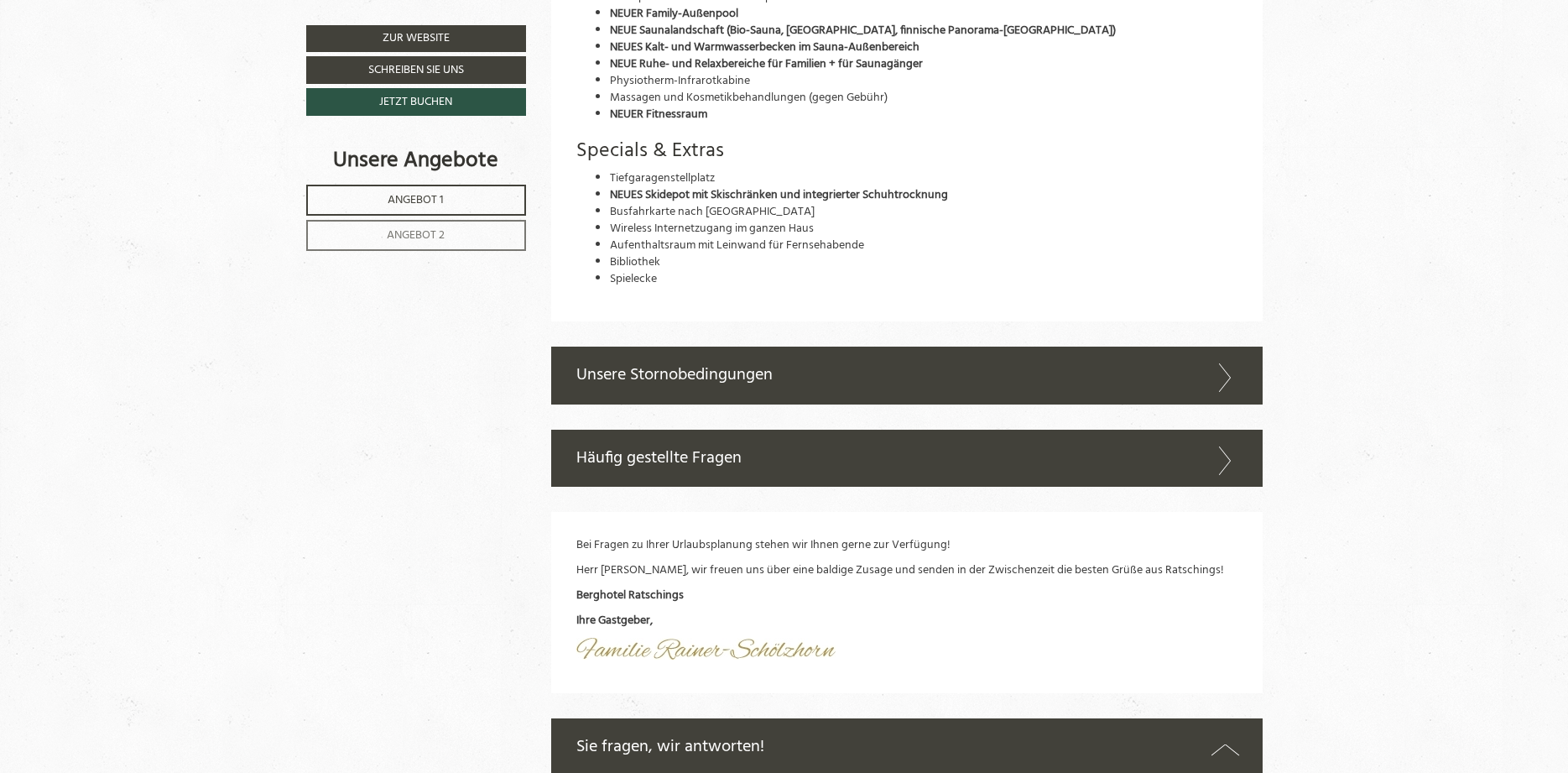
click at [1228, 392] on icon at bounding box center [1225, 377] width 24 height 28
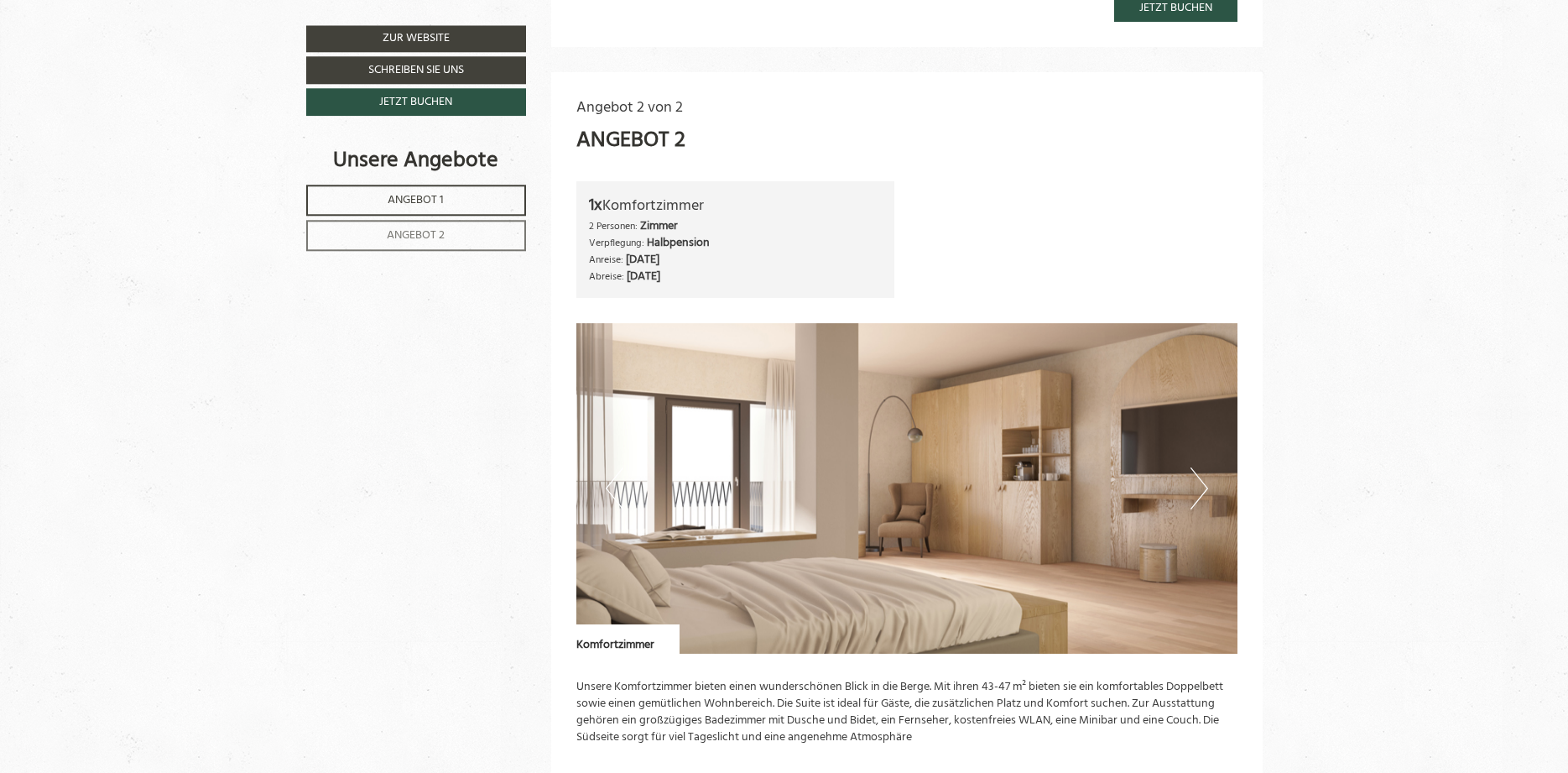
scroll to position [1883, 0]
